Goal: Information Seeking & Learning: Find contact information

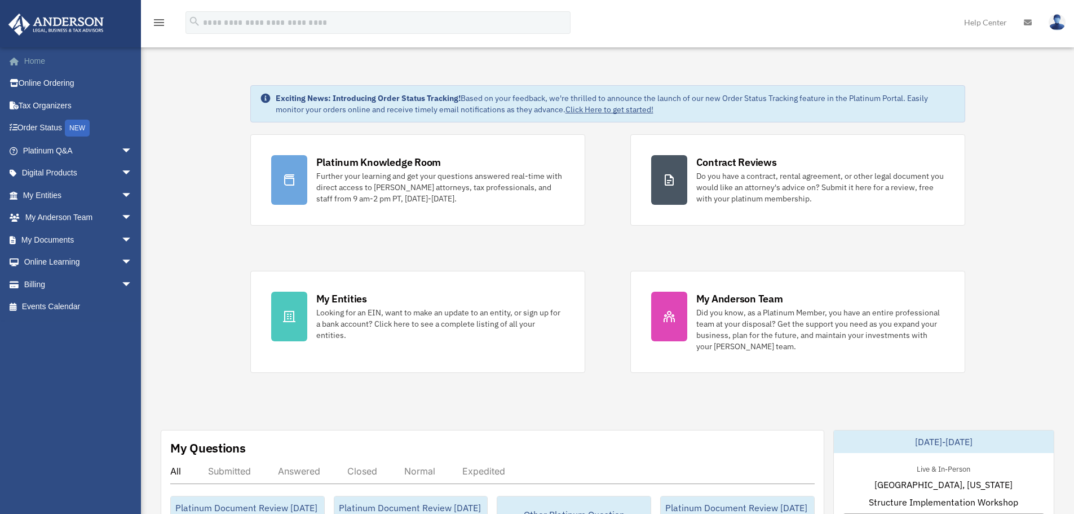
click at [48, 64] on link "Home" at bounding box center [79, 61] width 142 height 23
click at [589, 179] on div "Platinum Knowledge Room Further your learning and get your questions answered r…" at bounding box center [607, 253] width 715 height 239
click at [41, 60] on link "Home" at bounding box center [79, 61] width 142 height 23
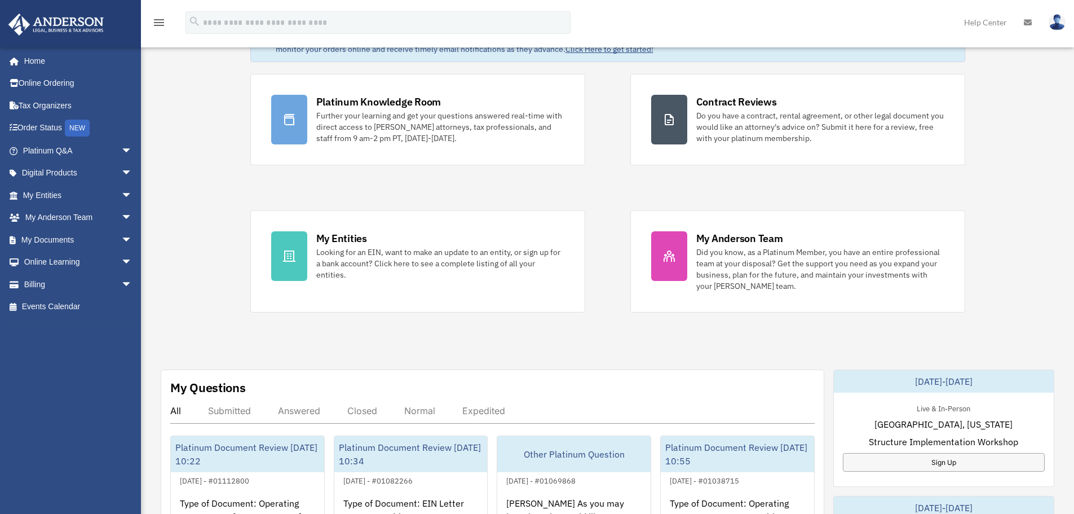
scroll to position [169, 0]
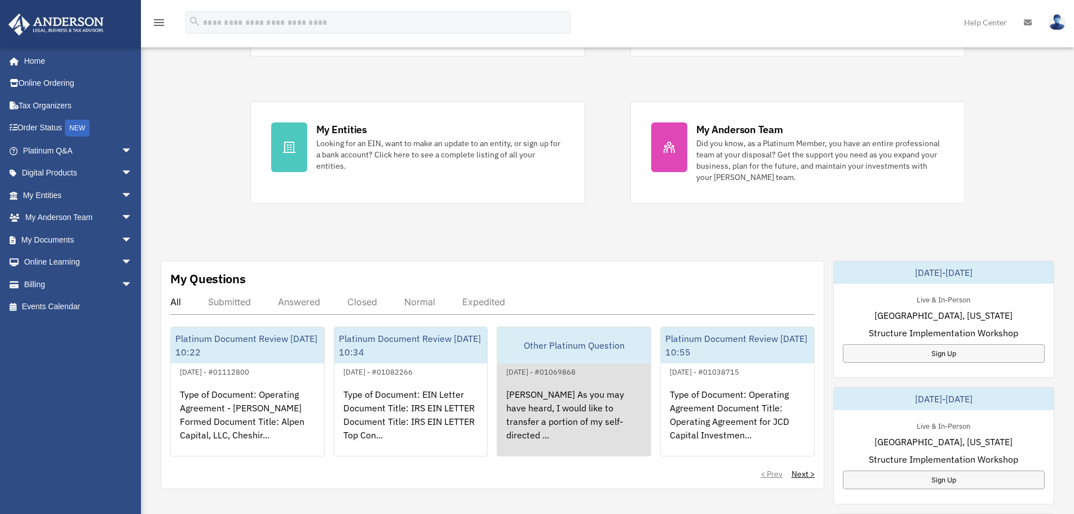
click at [585, 365] on div "[DATE] - #01069868" at bounding box center [540, 371] width 87 height 12
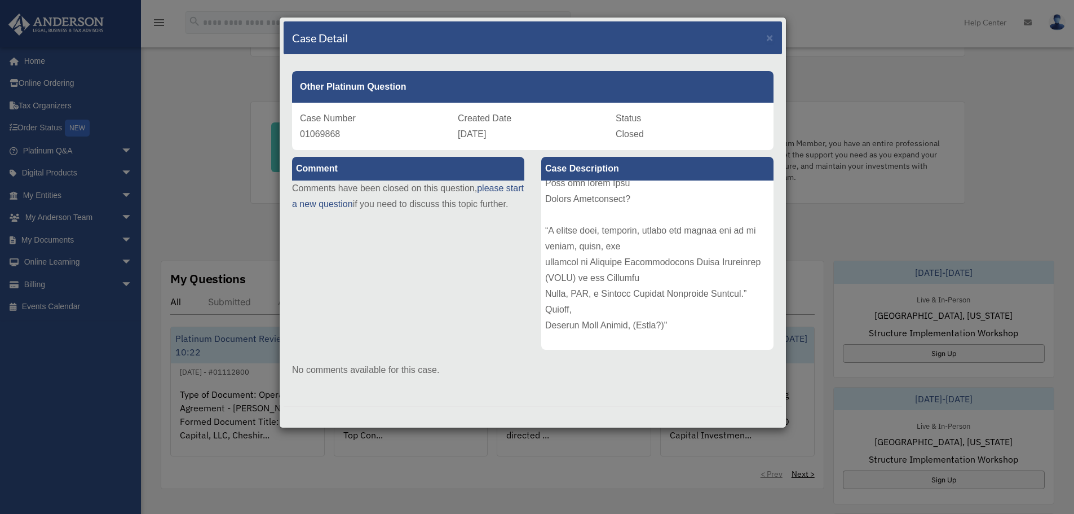
scroll to position [486, 0]
click at [827, 225] on div "Case Detail × Other Platinum Question Case Number 01069868 Created Date August …" at bounding box center [537, 257] width 1074 height 514
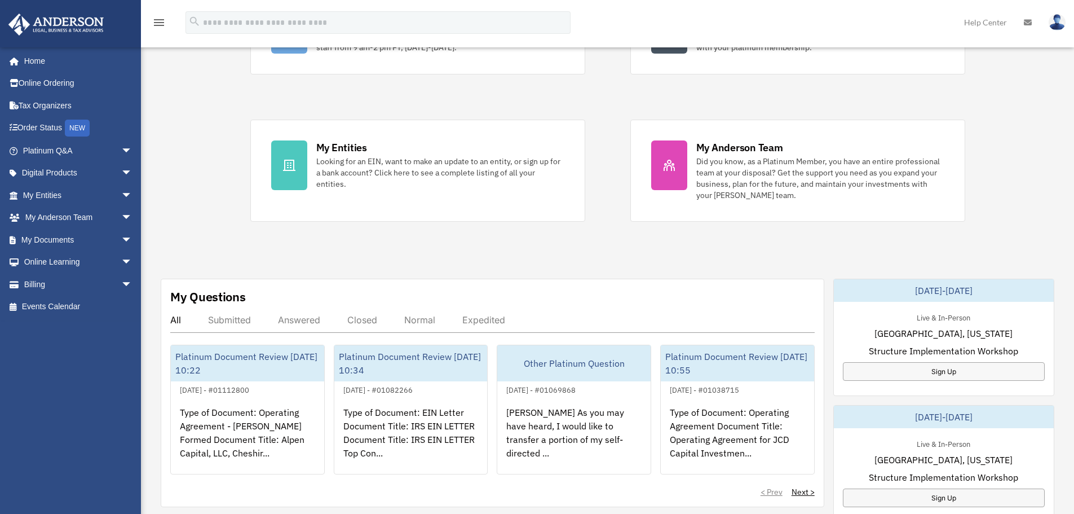
scroll to position [0, 0]
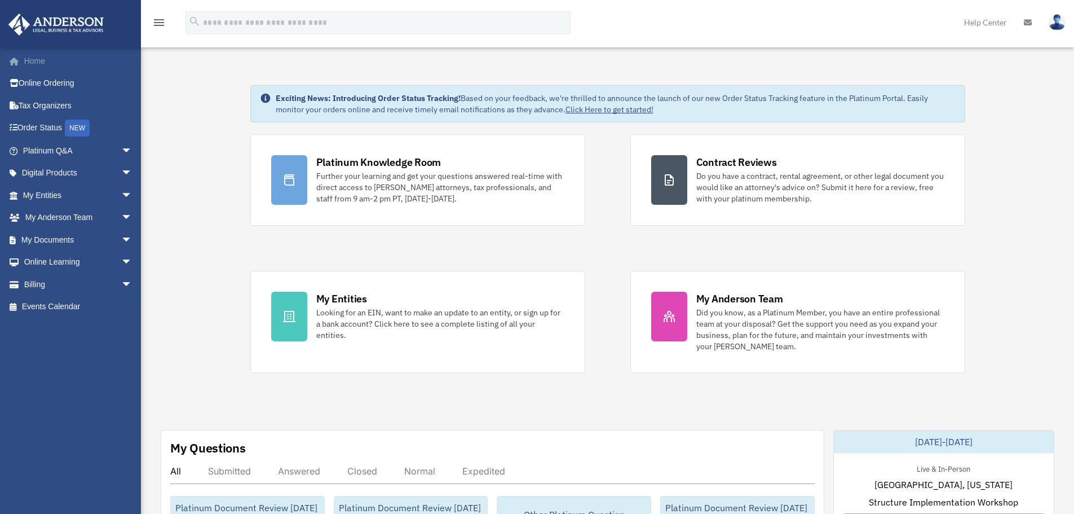
click at [56, 61] on link "Home" at bounding box center [79, 61] width 142 height 23
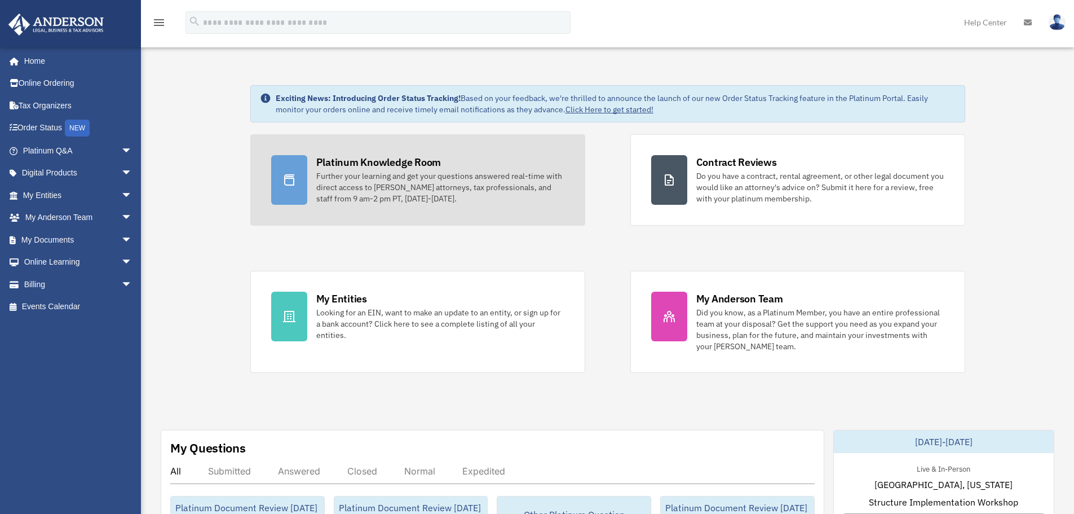
click at [526, 166] on div "Platinum Knowledge Room Further your learning and get your questions answered r…" at bounding box center [440, 179] width 248 height 49
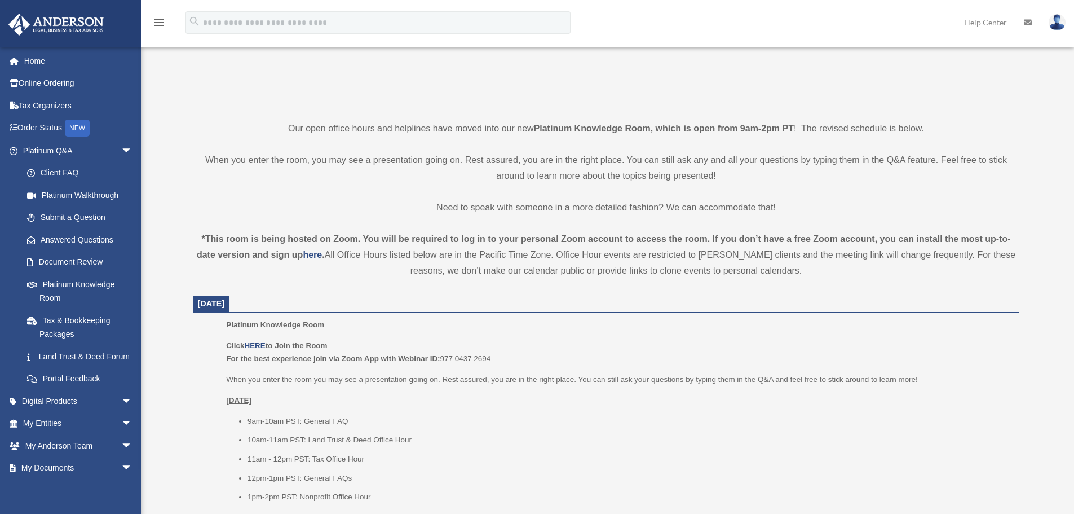
scroll to position [226, 0]
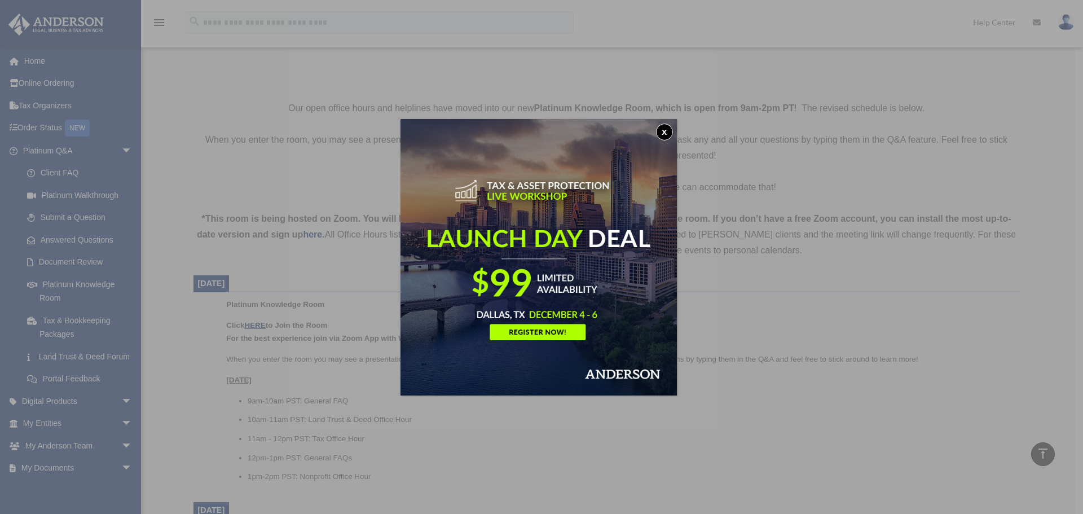
click at [669, 127] on button "x" at bounding box center [664, 132] width 17 height 17
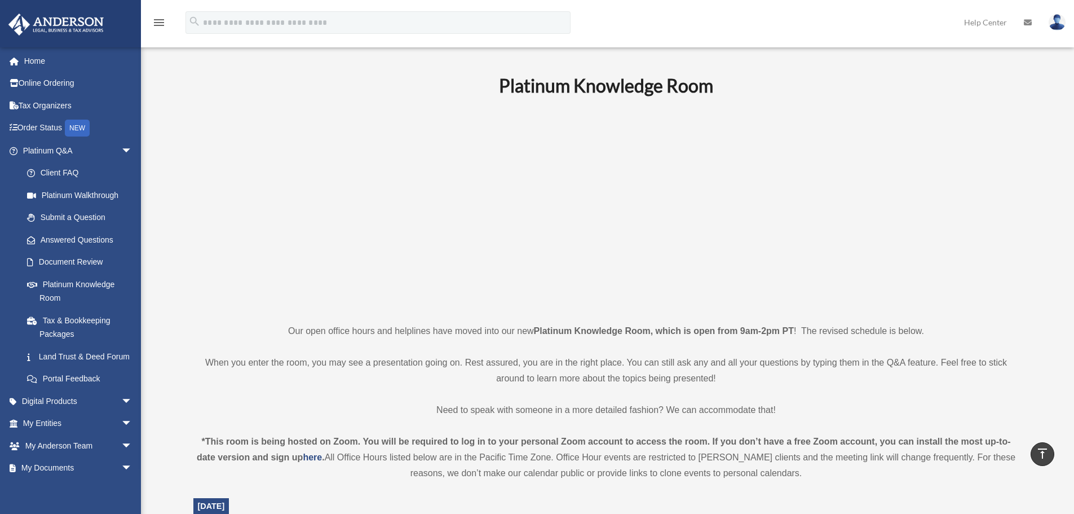
scroll to position [0, 0]
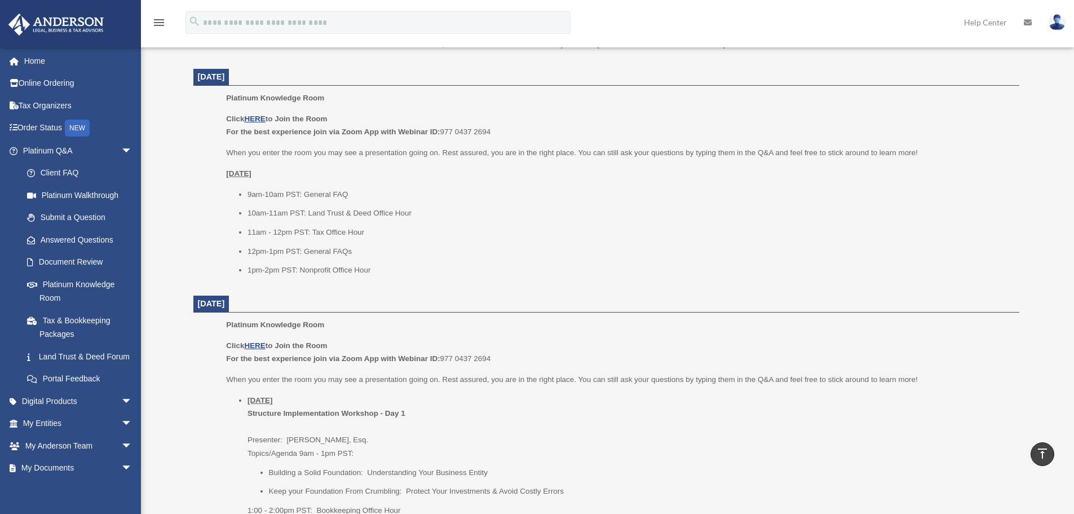
scroll to position [451, 0]
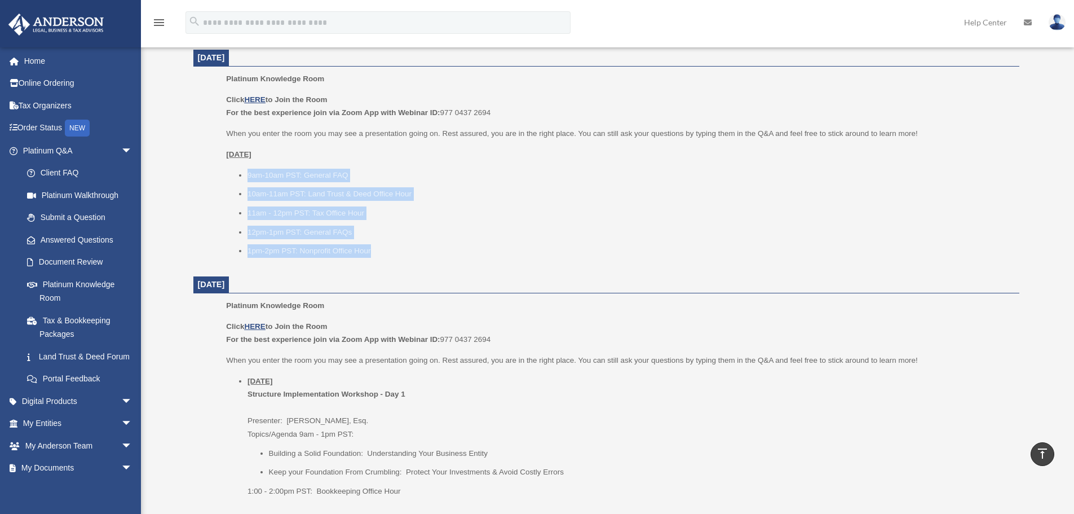
drag, startPoint x: 380, startPoint y: 253, endPoint x: 242, endPoint y: 173, distance: 159.0
click at [242, 173] on ul "9am-10am PST: General FAQ 10am-11am PST: Land Trust & Deed Office Hour 11am - 1…" at bounding box center [618, 213] width 785 height 89
click at [248, 170] on li "9am-10am PST: General FAQ" at bounding box center [630, 176] width 764 height 14
drag, startPoint x: 242, startPoint y: 170, endPoint x: 431, endPoint y: 241, distance: 202.6
click at [431, 241] on ul "9am-10am PST: General FAQ 10am-11am PST: Land Trust & Deed Office Hour 11am - 1…" at bounding box center [618, 213] width 785 height 89
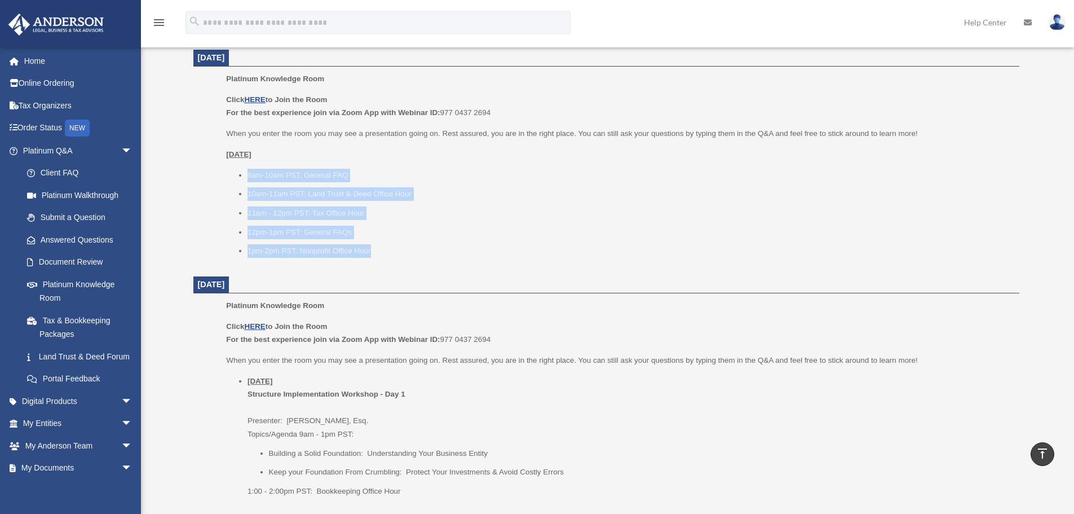
click at [433, 242] on ul "9am-10am PST: General FAQ 10am-11am PST: Land Trust & Deed Office Hour 11am - 1…" at bounding box center [618, 213] width 785 height 89
click at [414, 240] on ul "9am-10am PST: General FAQ 10am-11am PST: Land Trust & Deed Office Hour 11am - 1…" at bounding box center [618, 213] width 785 height 89
drag, startPoint x: 386, startPoint y: 250, endPoint x: 235, endPoint y: 179, distance: 166.5
click at [235, 179] on ul "9am-10am PST: General FAQ 10am-11am PST: Land Trust & Deed Office Hour 11am - 1…" at bounding box center [618, 213] width 785 height 89
click at [236, 178] on ul "9am-10am PST: General FAQ 10am-11am PST: Land Trust & Deed Office Hour 11am - 1…" at bounding box center [618, 213] width 785 height 89
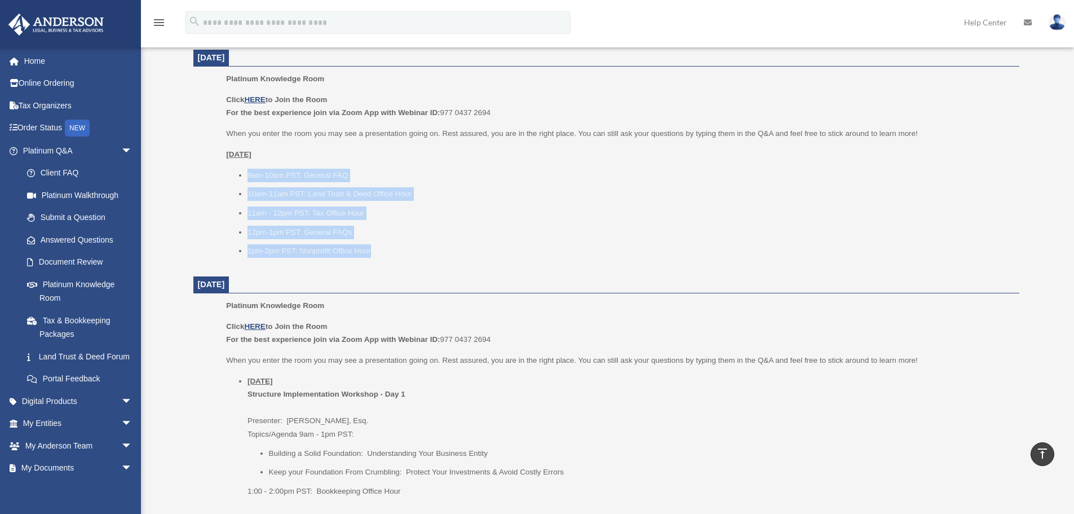
click at [243, 171] on ul "9am-10am PST: General FAQ 10am-11am PST: Land Trust & Deed Office Hour 11am - 1…" at bounding box center [618, 213] width 785 height 89
drag, startPoint x: 244, startPoint y: 171, endPoint x: 438, endPoint y: 244, distance: 206.7
click at [438, 244] on ul "9am-10am PST: General FAQ 10am-11am PST: Land Trust & Deed Office Hour 11am - 1…" at bounding box center [618, 213] width 785 height 89
click at [438, 244] on li "1pm-2pm PST: Nonprofit Office Hour" at bounding box center [630, 251] width 764 height 14
drag, startPoint x: 370, startPoint y: 216, endPoint x: 245, endPoint y: 175, distance: 131.1
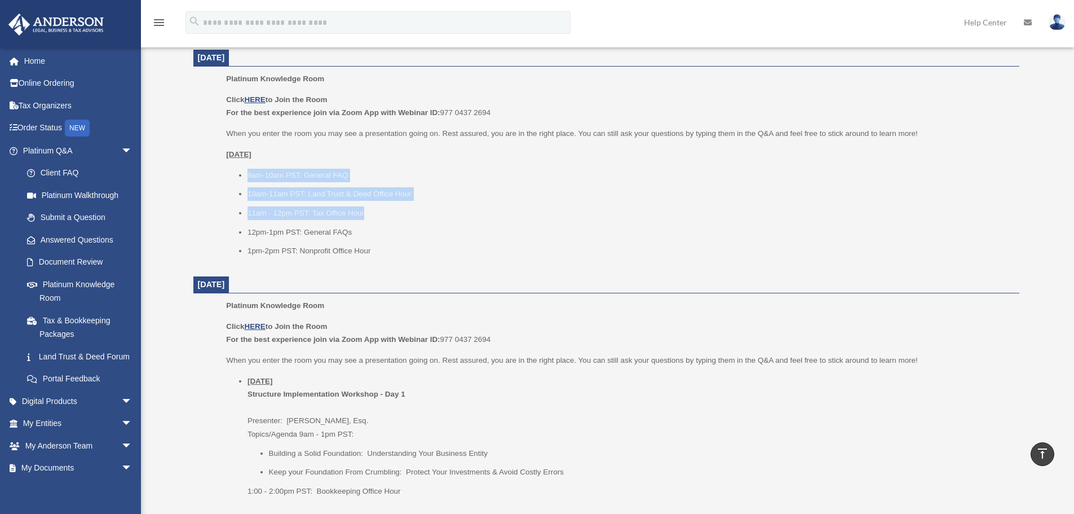
click at [245, 175] on ul "9am-10am PST: General FAQ 10am-11am PST: Land Trust & Deed Office Hour 11am - 1…" at bounding box center [618, 213] width 785 height 89
click at [245, 174] on ul "9am-10am PST: General FAQ 10am-11am PST: Land Trust & Deed Office Hour 11am - 1…" at bounding box center [618, 213] width 785 height 89
drag, startPoint x: 245, startPoint y: 173, endPoint x: 387, endPoint y: 212, distance: 147.8
click at [387, 211] on ul "9am-10am PST: General FAQ 10am-11am PST: Land Trust & Deed Office Hour 11am - 1…" at bounding box center [618, 213] width 785 height 89
click at [387, 212] on li "11am - 12pm PST: Tax Office Hour" at bounding box center [630, 213] width 764 height 14
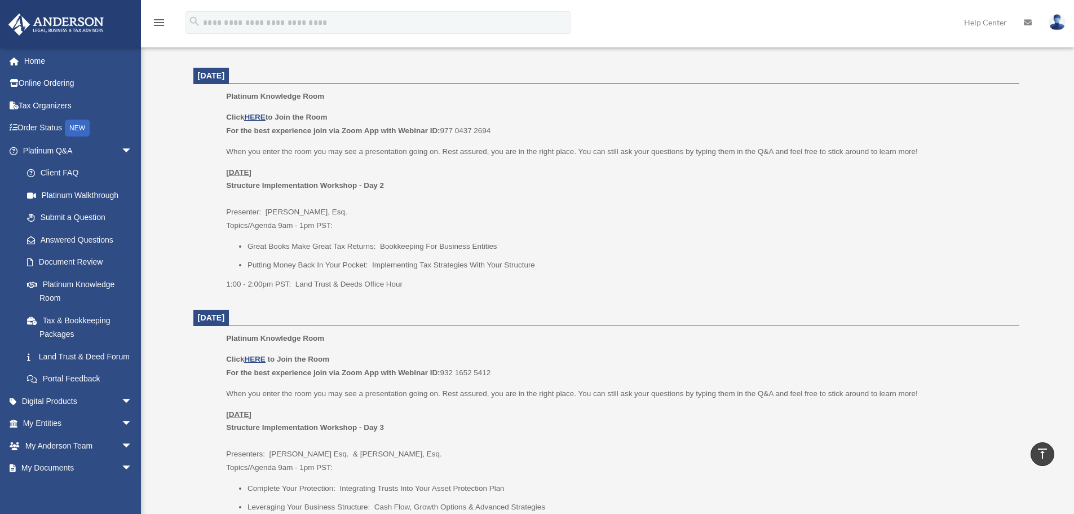
scroll to position [902, 0]
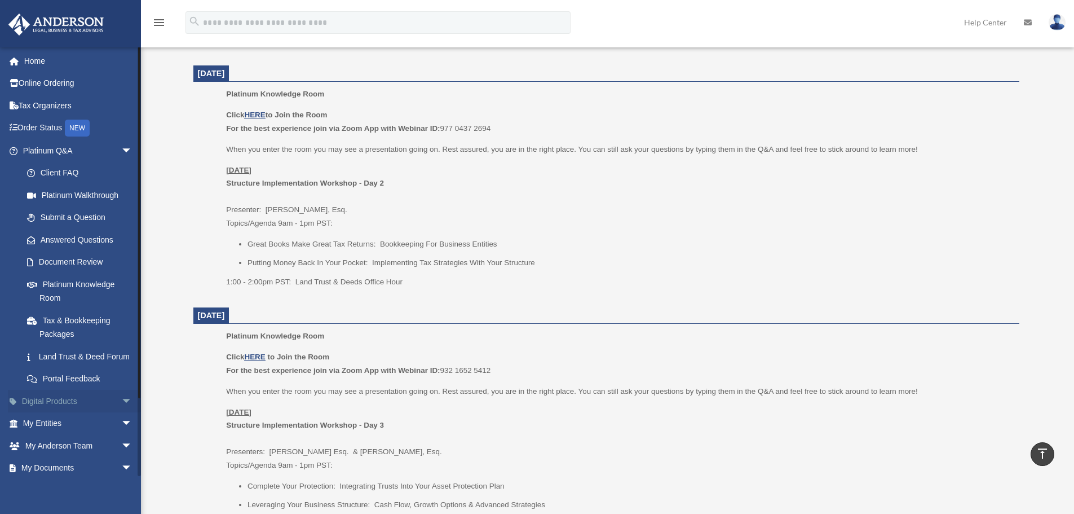
click at [121, 413] on span "arrow_drop_down" at bounding box center [132, 401] width 23 height 23
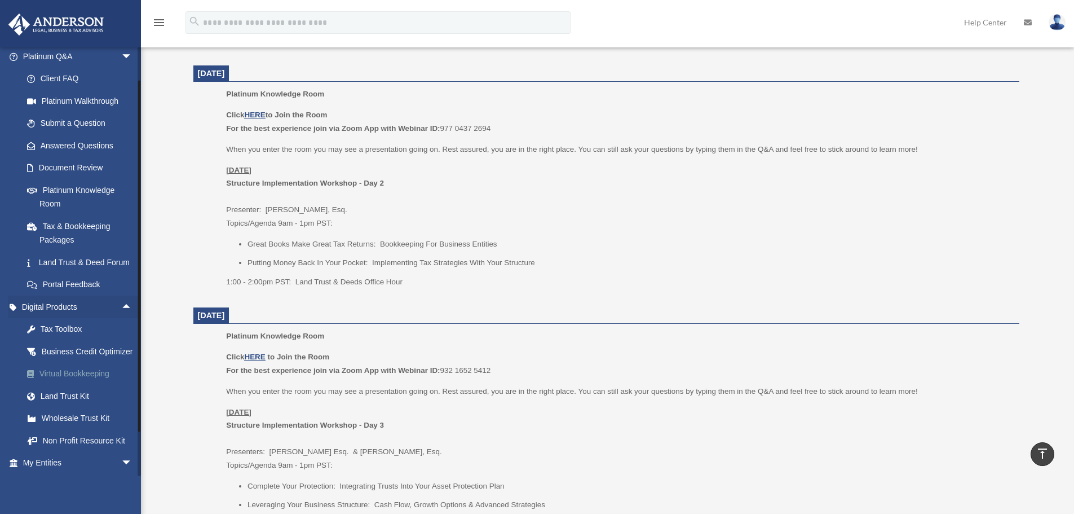
scroll to position [113, 0]
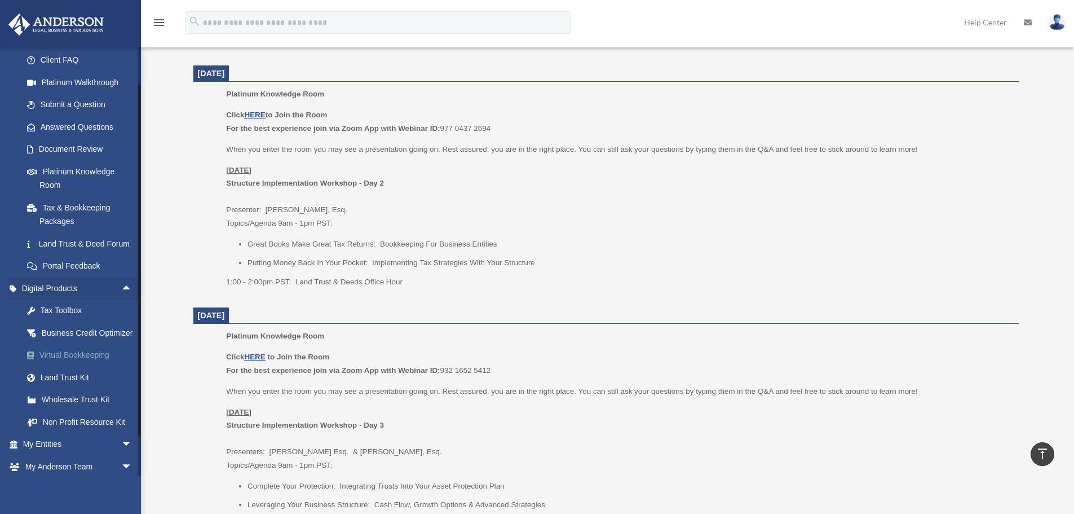
click at [64, 367] on link "Virtual Bookkeeping" at bounding box center [83, 355] width 134 height 23
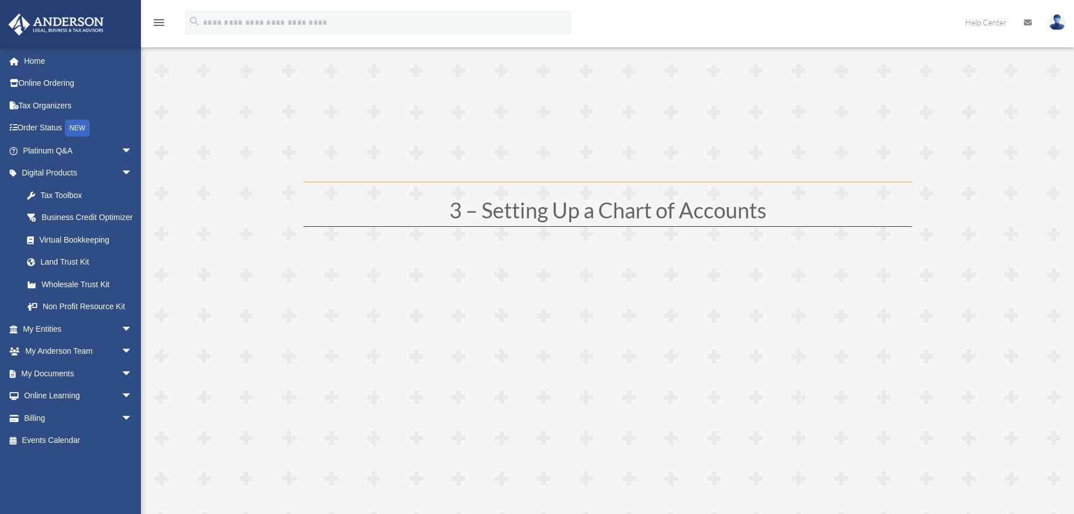
scroll to position [846, 0]
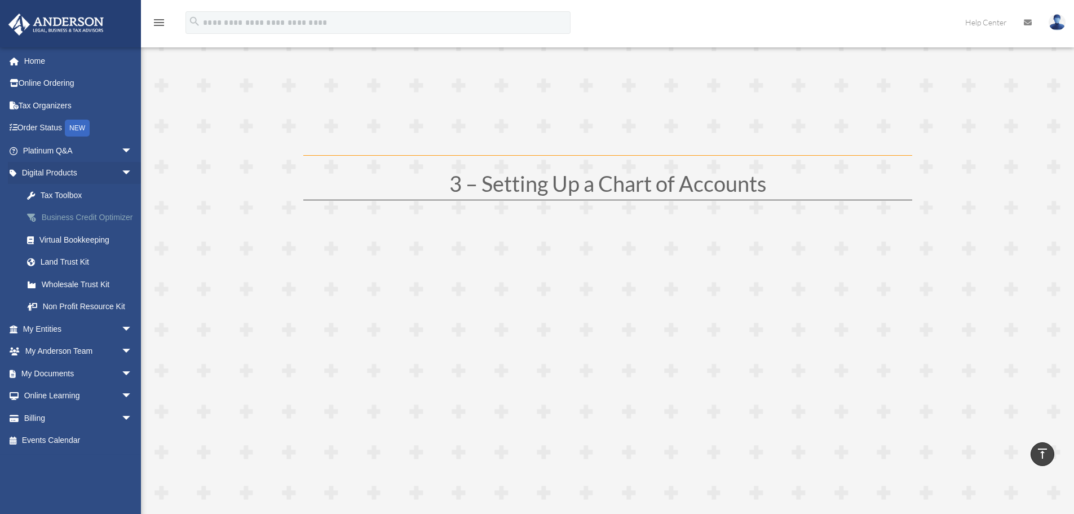
click at [66, 224] on div "Business Credit Optimizer" at bounding box center [87, 217] width 96 height 14
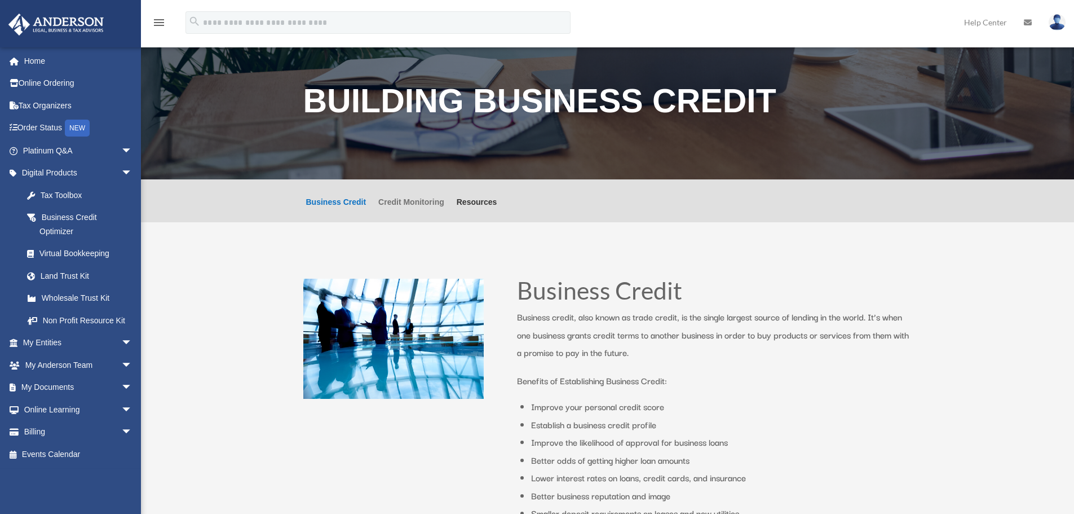
click at [403, 202] on link "Credit Monitoring" at bounding box center [411, 210] width 66 height 24
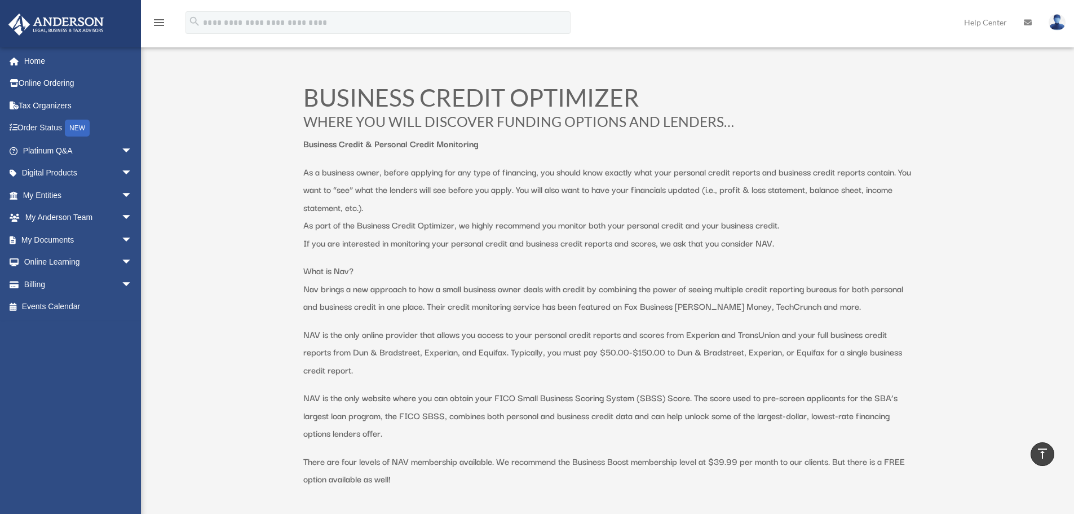
scroll to position [56, 0]
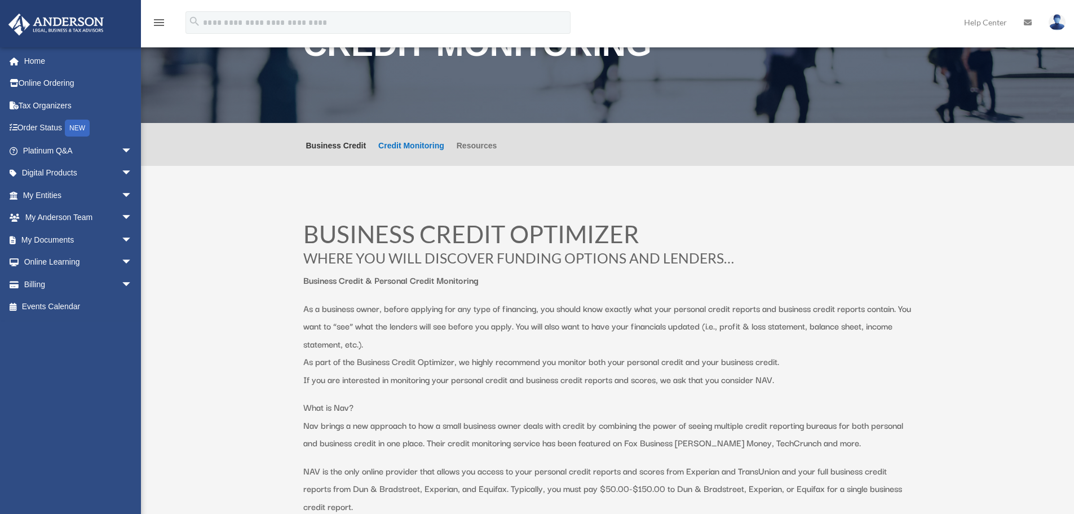
click at [475, 148] on link "Resources" at bounding box center [477, 154] width 41 height 24
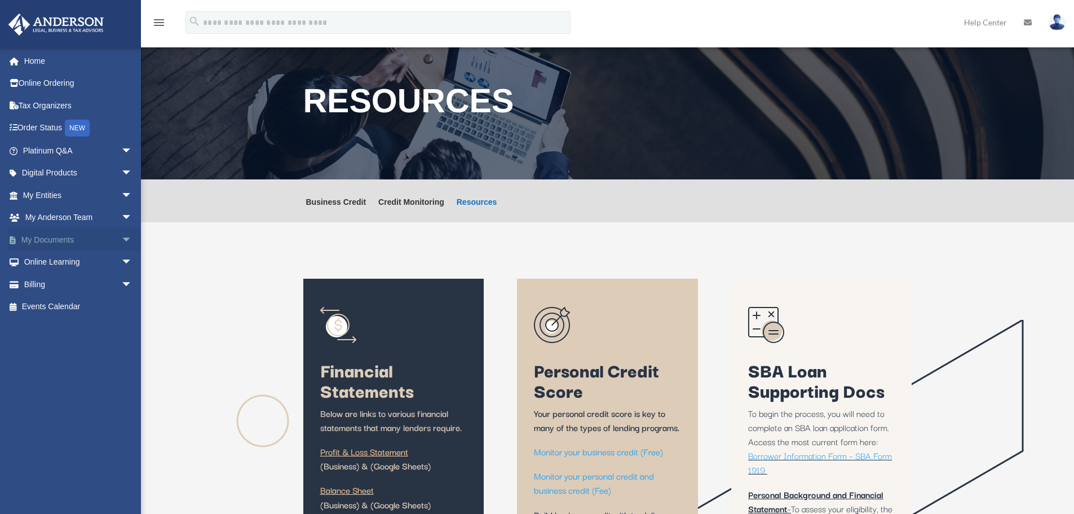
click at [121, 238] on span "arrow_drop_down" at bounding box center [132, 239] width 23 height 23
click at [82, 302] on link "Forms Library" at bounding box center [83, 307] width 134 height 23
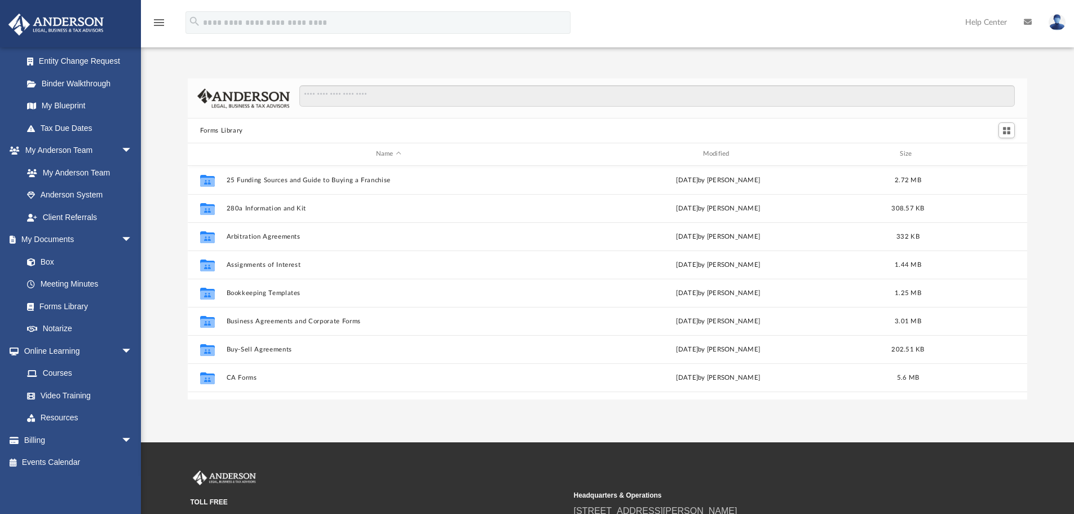
click at [170, 178] on div "Forms Library Name Modified Size Collaborated Folder 25 Funding Sources and Gui…" at bounding box center [607, 238] width 933 height 321
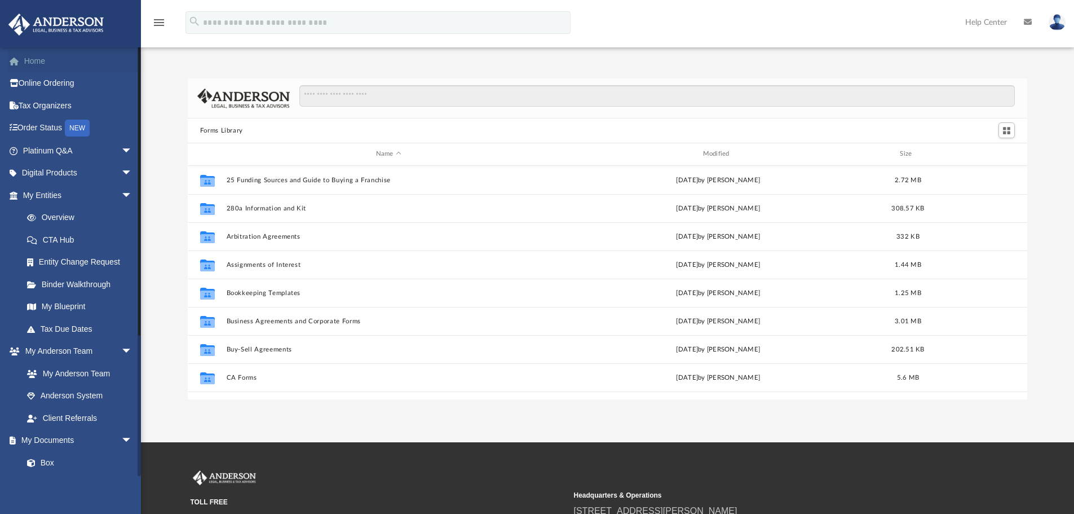
click at [60, 59] on link "Home" at bounding box center [79, 61] width 142 height 23
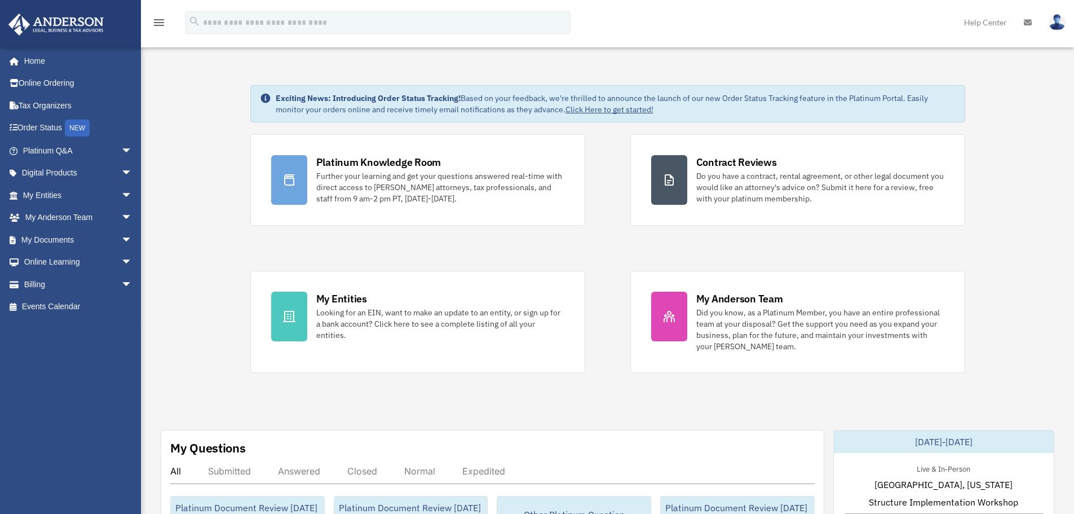
click at [254, 120] on div "Exciting News: Introducing Order Status Tracking! Based on your feedback, we're…" at bounding box center [607, 103] width 715 height 37
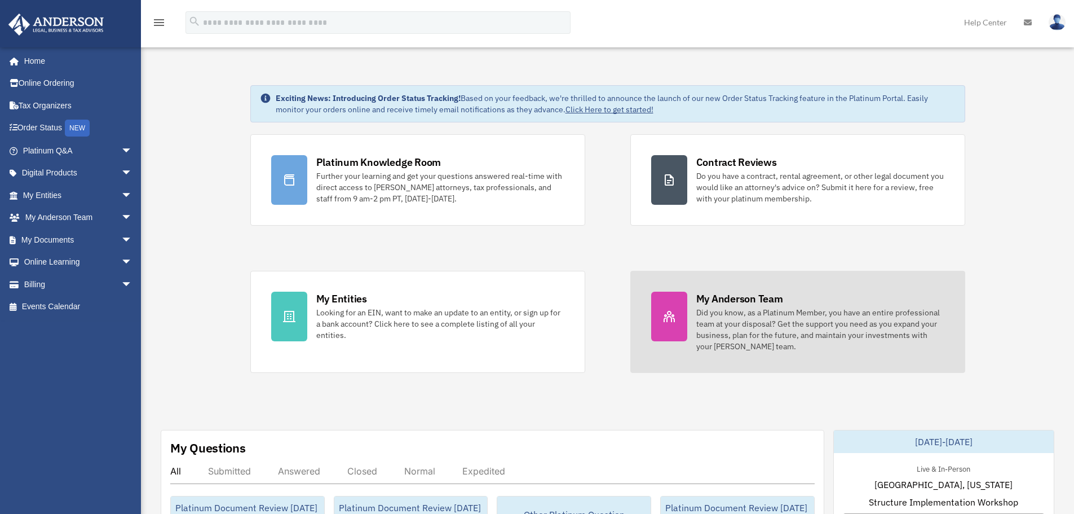
click at [708, 303] on div "My Anderson Team" at bounding box center [740, 299] width 87 height 14
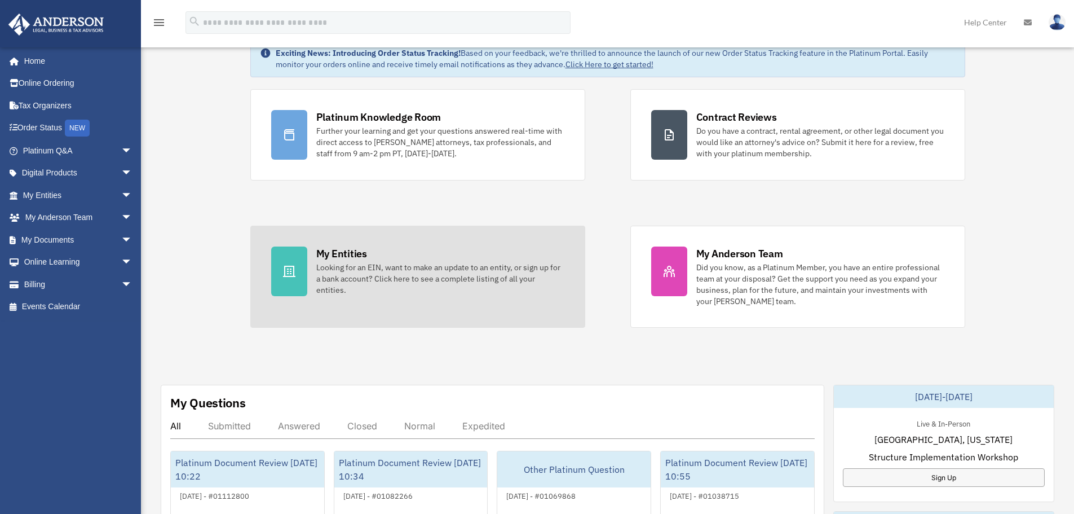
scroll to position [282, 0]
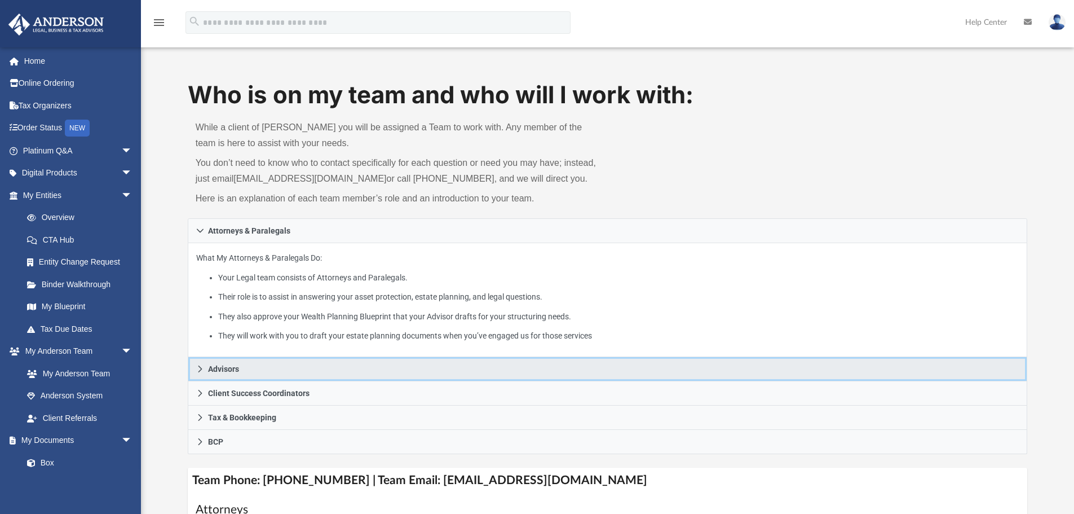
click at [289, 373] on link "Advisors" at bounding box center [608, 369] width 840 height 24
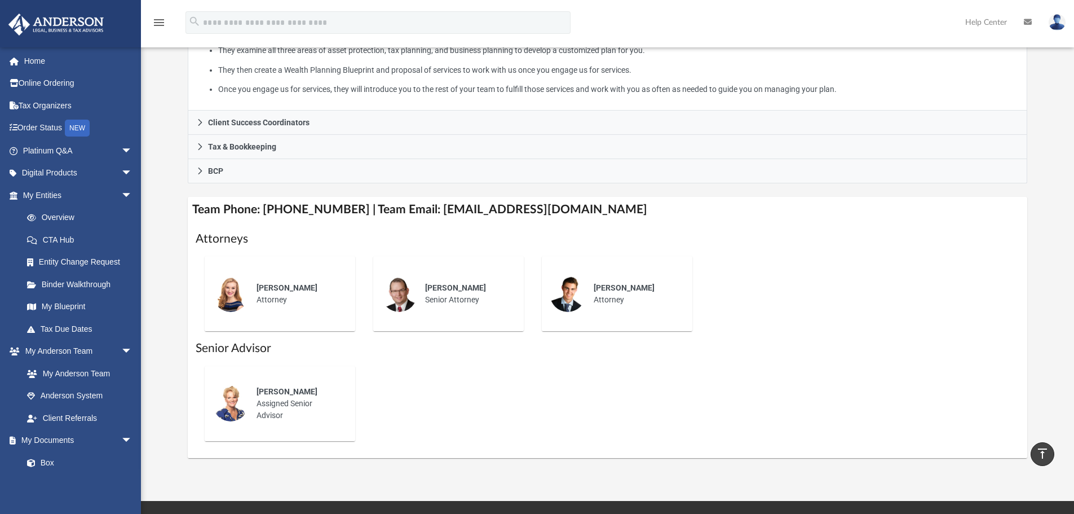
scroll to position [169, 0]
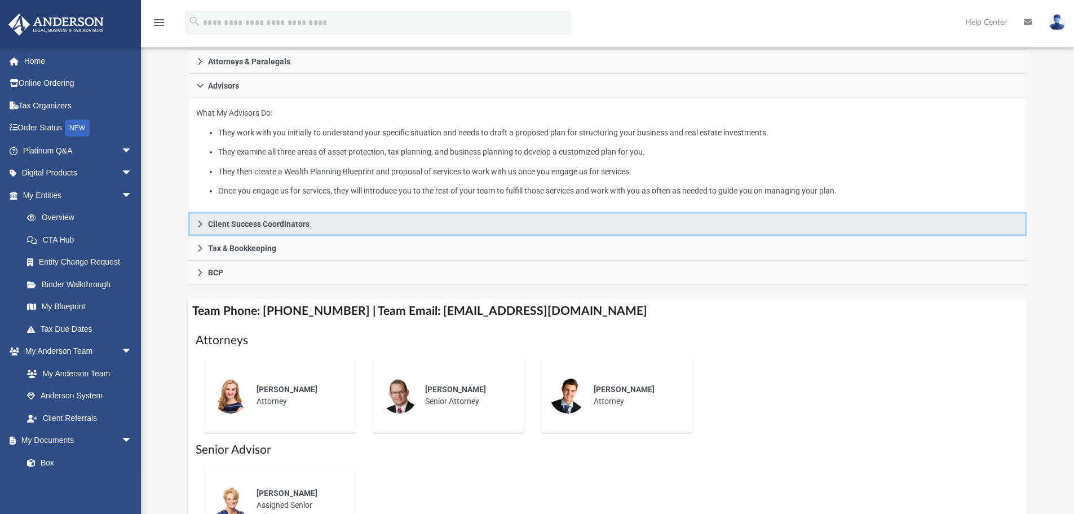
click at [334, 228] on link "Client Success Coordinators" at bounding box center [608, 224] width 840 height 24
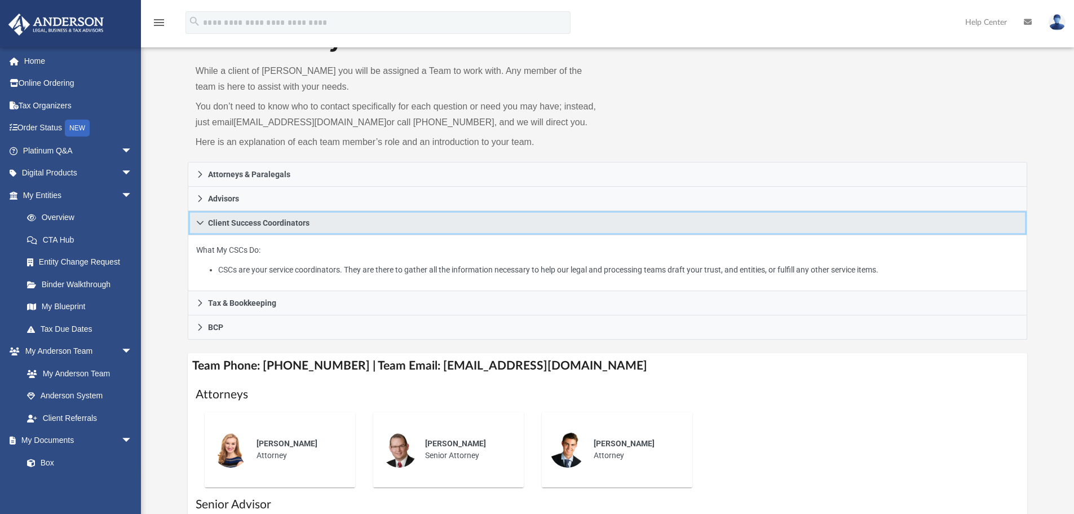
scroll to position [0, 0]
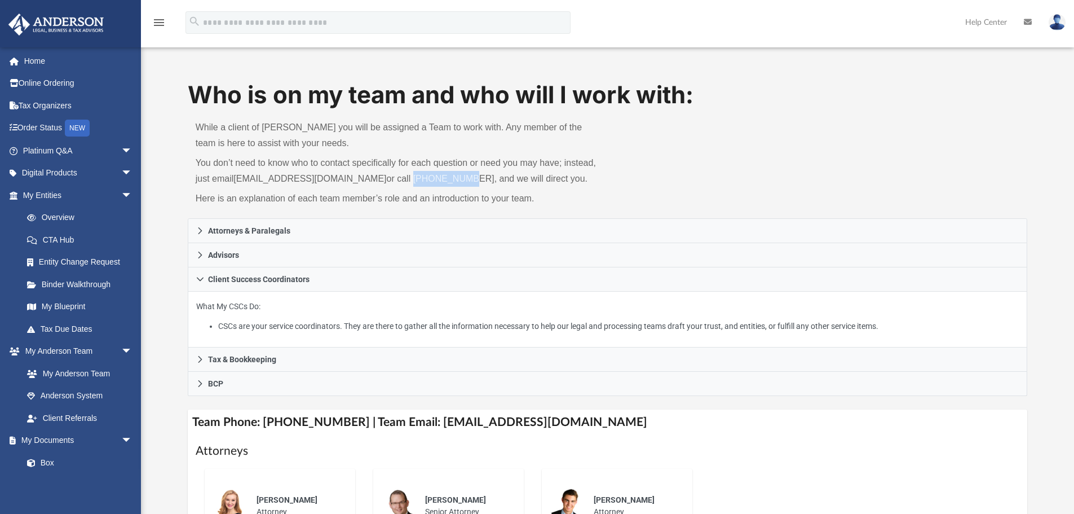
drag, startPoint x: 396, startPoint y: 182, endPoint x: 443, endPoint y: 178, distance: 47.5
click at [443, 178] on p "You don’t need to know who to contact specifically for each question or need yo…" at bounding box center [398, 171] width 404 height 32
click at [1058, 14] on img at bounding box center [1057, 22] width 17 height 16
click at [412, 139] on p "While a client of Anderson you will be assigned a Team to work with. Any member…" at bounding box center [398, 136] width 404 height 32
click at [73, 171] on link "Digital Products arrow_drop_down" at bounding box center [79, 173] width 142 height 23
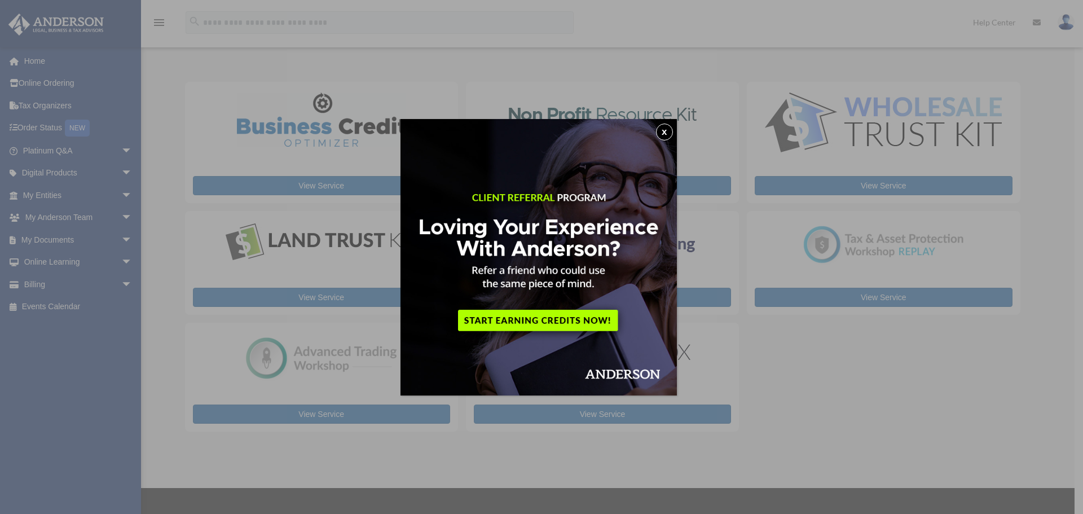
click at [668, 130] on button "x" at bounding box center [664, 132] width 17 height 17
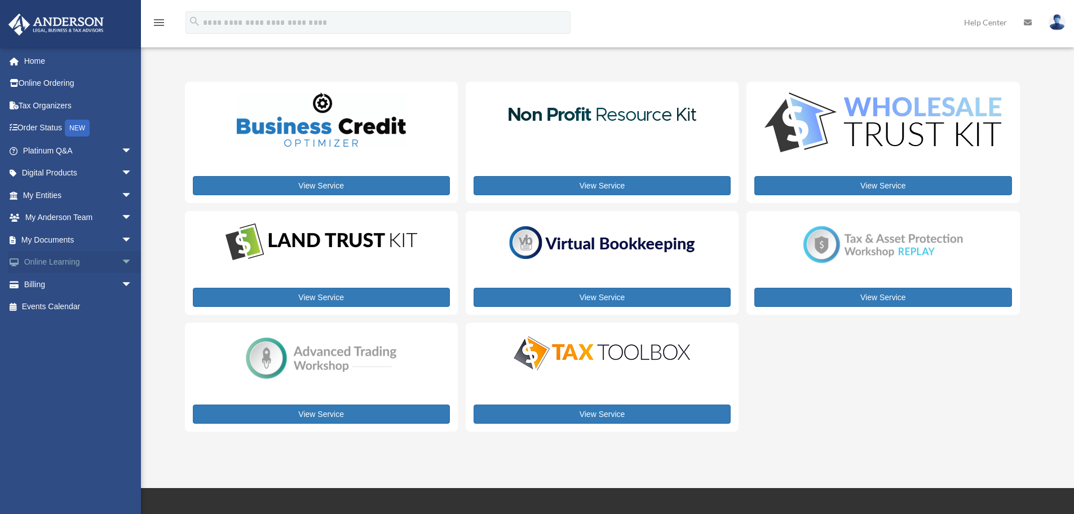
click at [121, 259] on span "arrow_drop_down" at bounding box center [132, 262] width 23 height 23
click at [121, 243] on span "arrow_drop_down" at bounding box center [132, 239] width 23 height 23
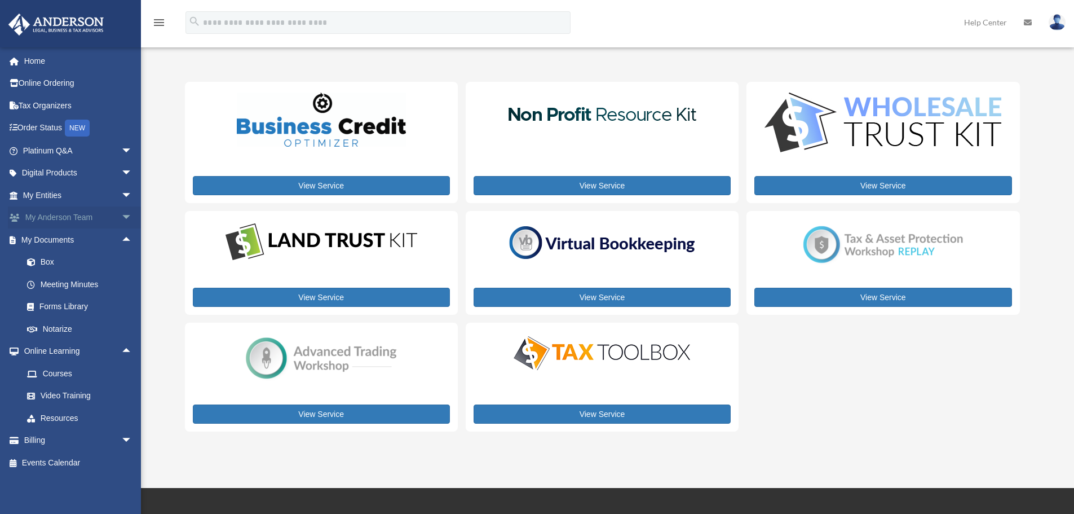
click at [121, 217] on span "arrow_drop_down" at bounding box center [132, 217] width 23 height 23
click at [121, 201] on span "arrow_drop_down" at bounding box center [132, 195] width 23 height 23
click at [121, 175] on span "arrow_drop_down" at bounding box center [132, 173] width 23 height 23
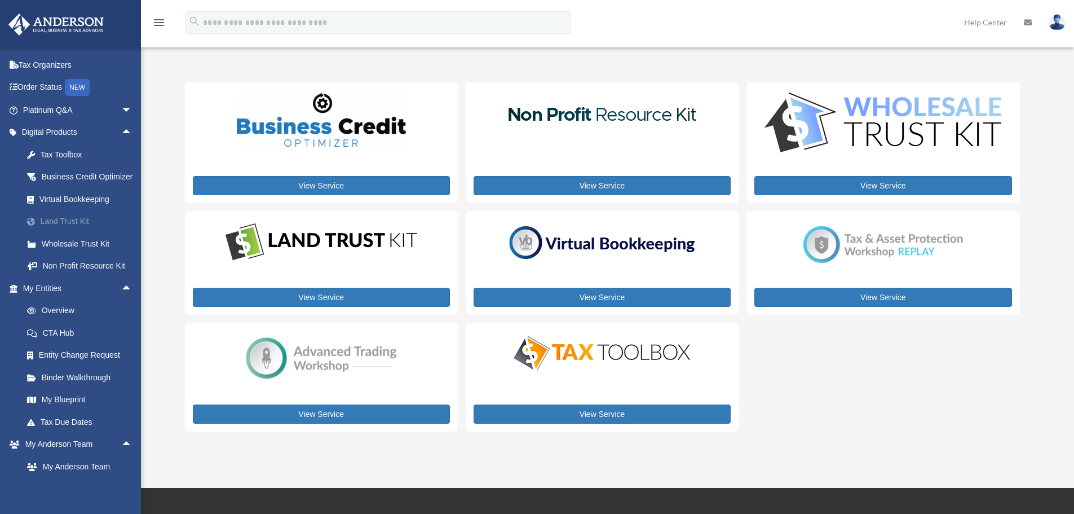
scroll to position [56, 0]
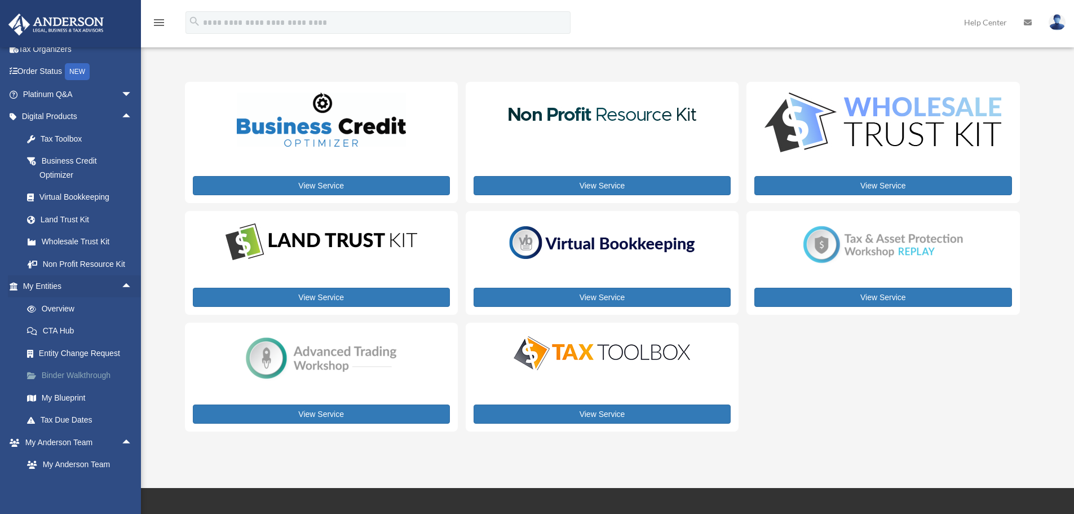
click at [54, 384] on link "Binder Walkthrough" at bounding box center [83, 375] width 134 height 23
